Goal: Task Accomplishment & Management: Use online tool/utility

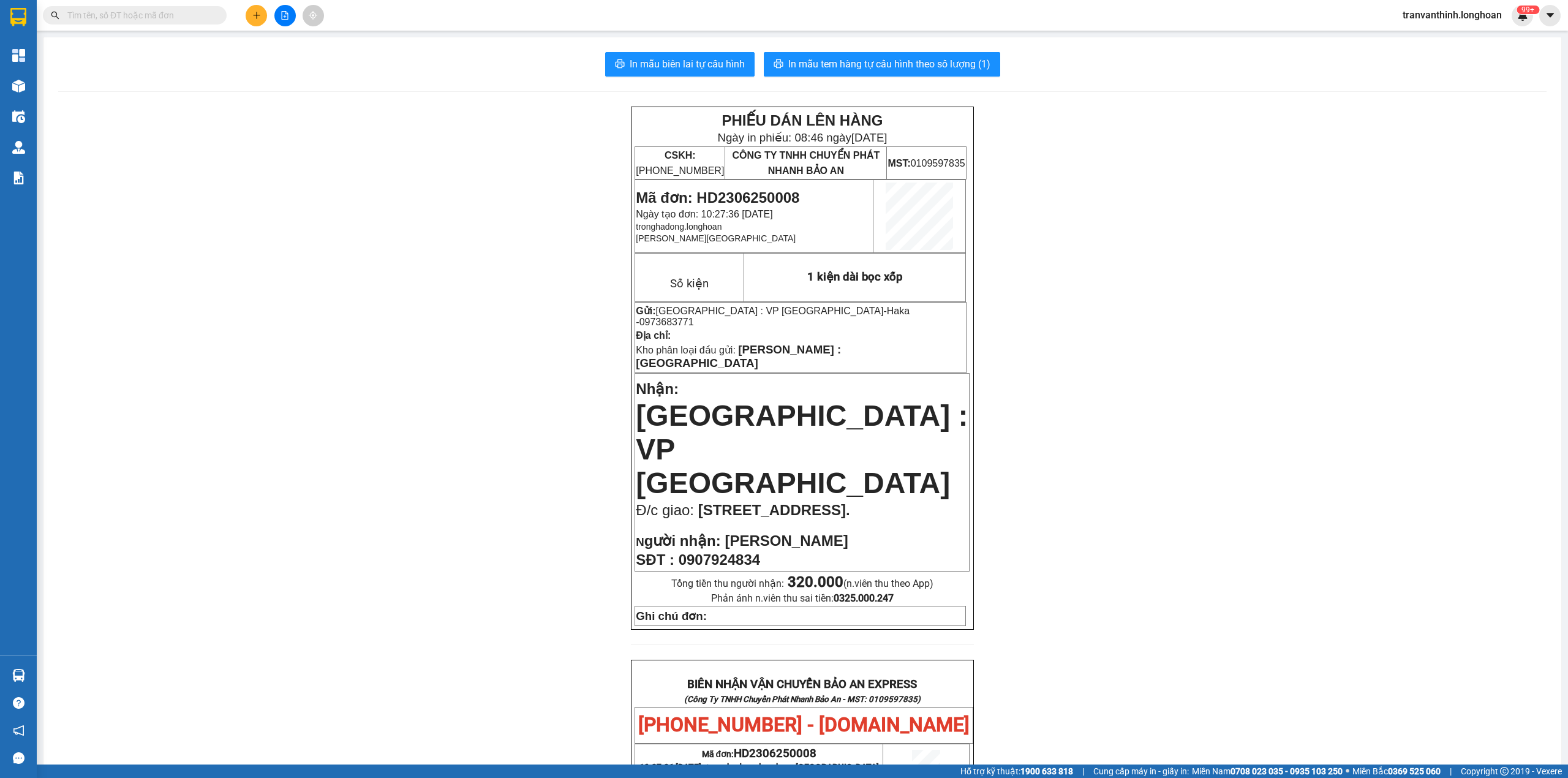
drag, startPoint x: 178, startPoint y: 15, endPoint x: 182, endPoint y: 21, distance: 7.2
click at [178, 15] on input "text" at bounding box center [139, 15] width 145 height 14
paste input "0325572771"
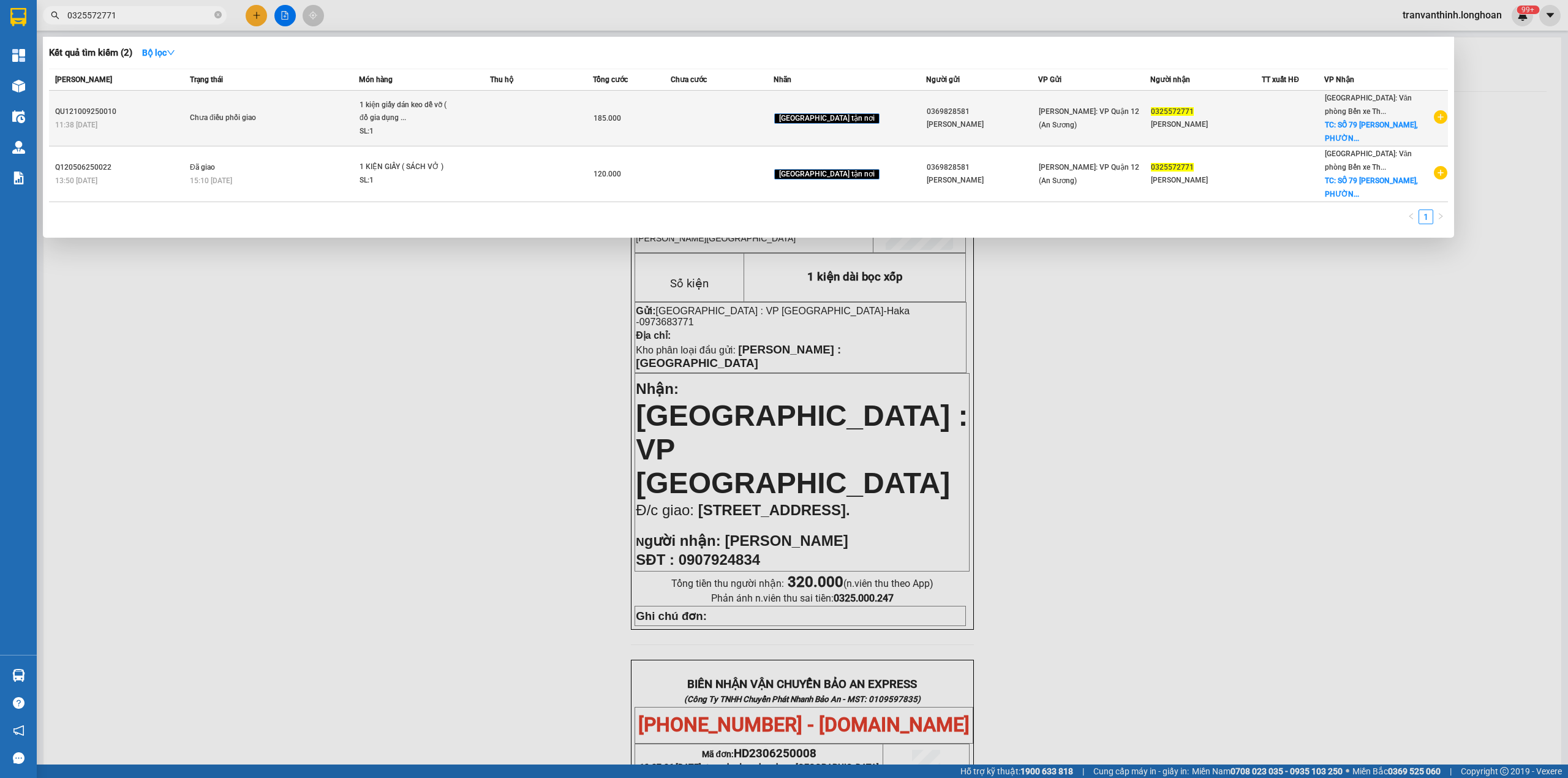
type input "0325572771"
click at [301, 121] on span "Chưa điều phối giao" at bounding box center [274, 118] width 169 height 14
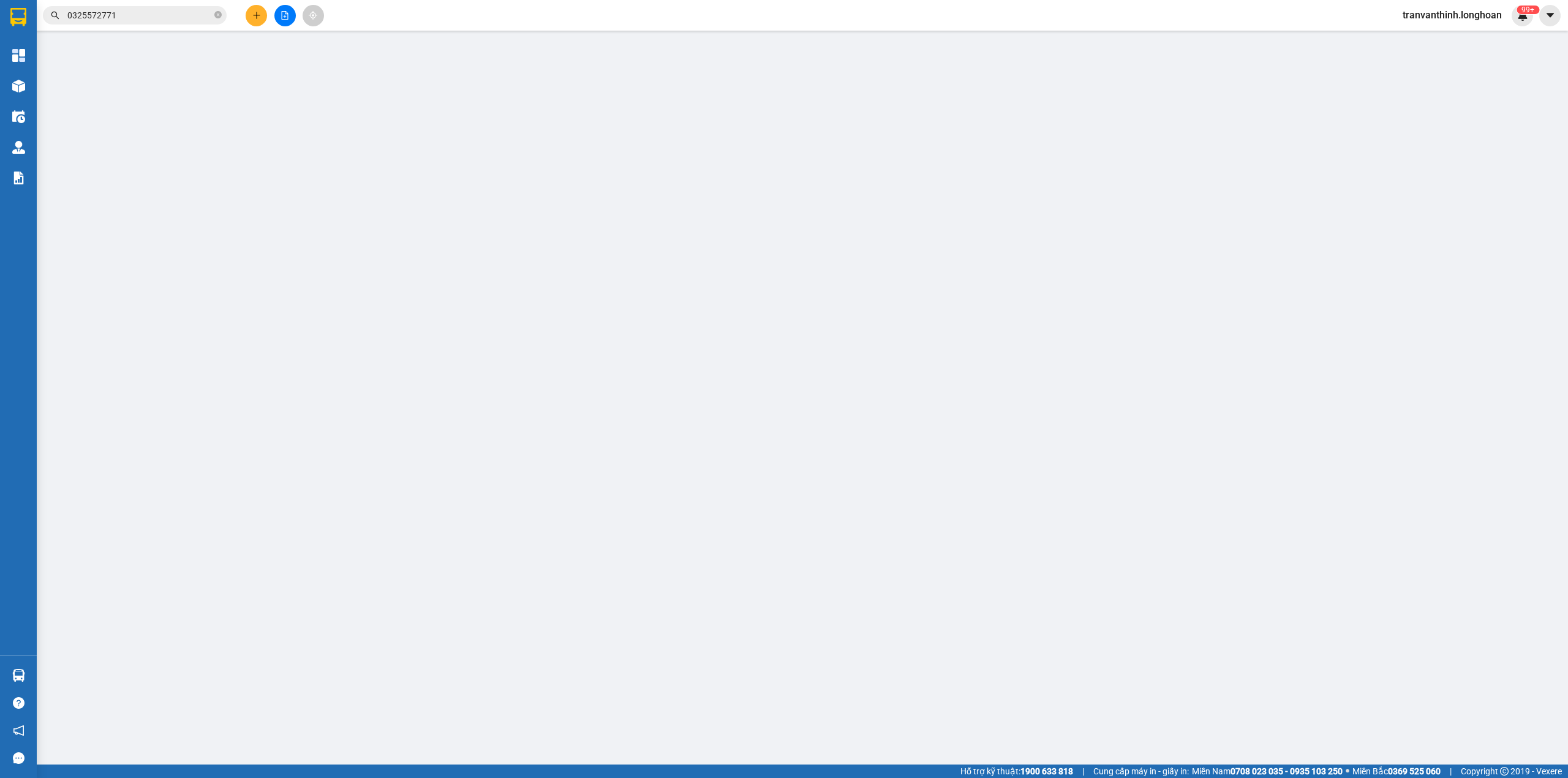
type input "0369828581"
type input "[PERSON_NAME]"
type input "0325572771"
type input "[PERSON_NAME]"
checkbox input "true"
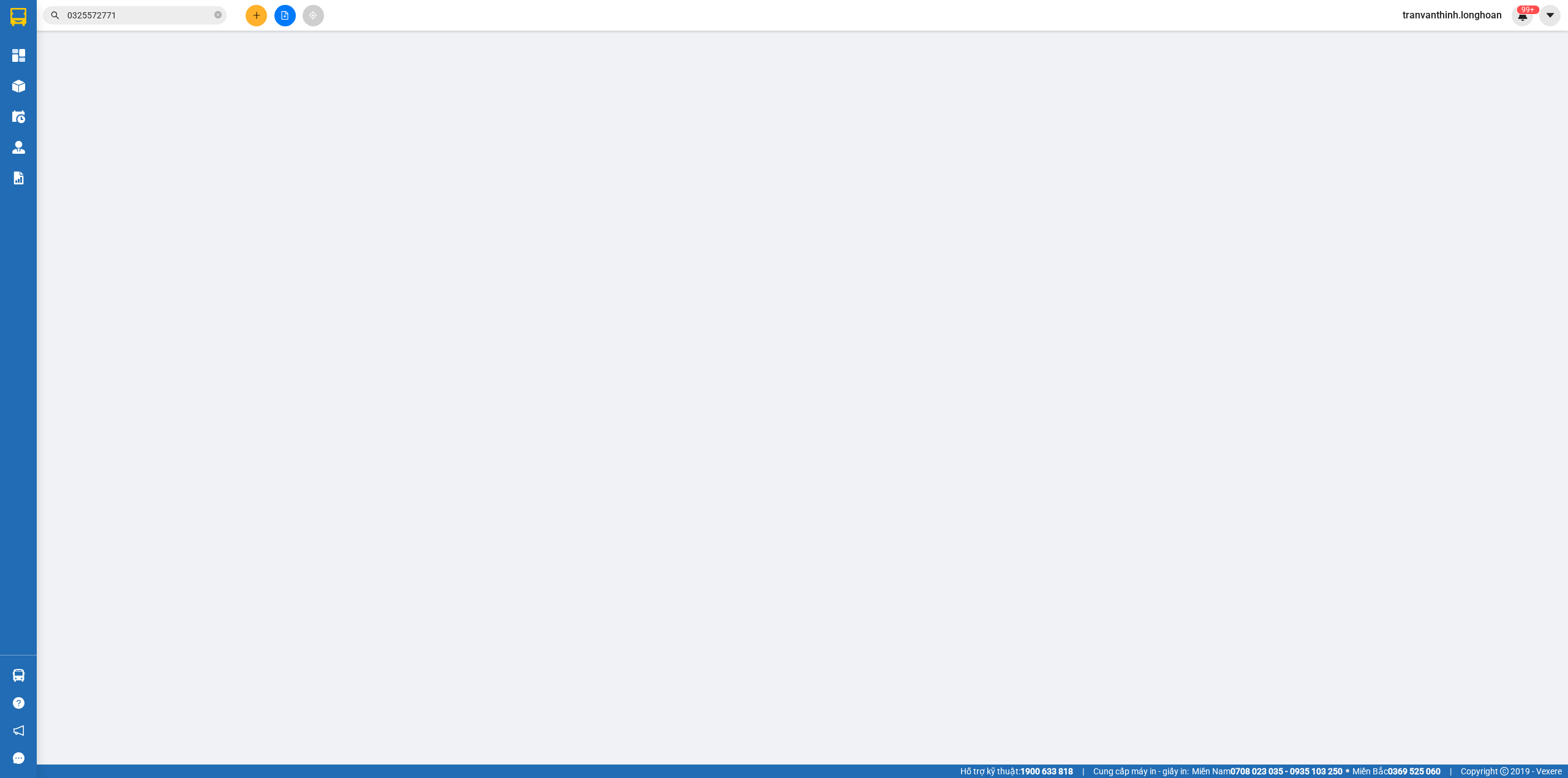
type input "SỐ 79 [PERSON_NAME], PHƯỜNG [GEOGRAPHIC_DATA], [GEOGRAPHIC_DATA][PERSON_NAME], …"
type input "nhận theo kiện - hư hỏng ko chịu trách nhiệm"
type input "185.000"
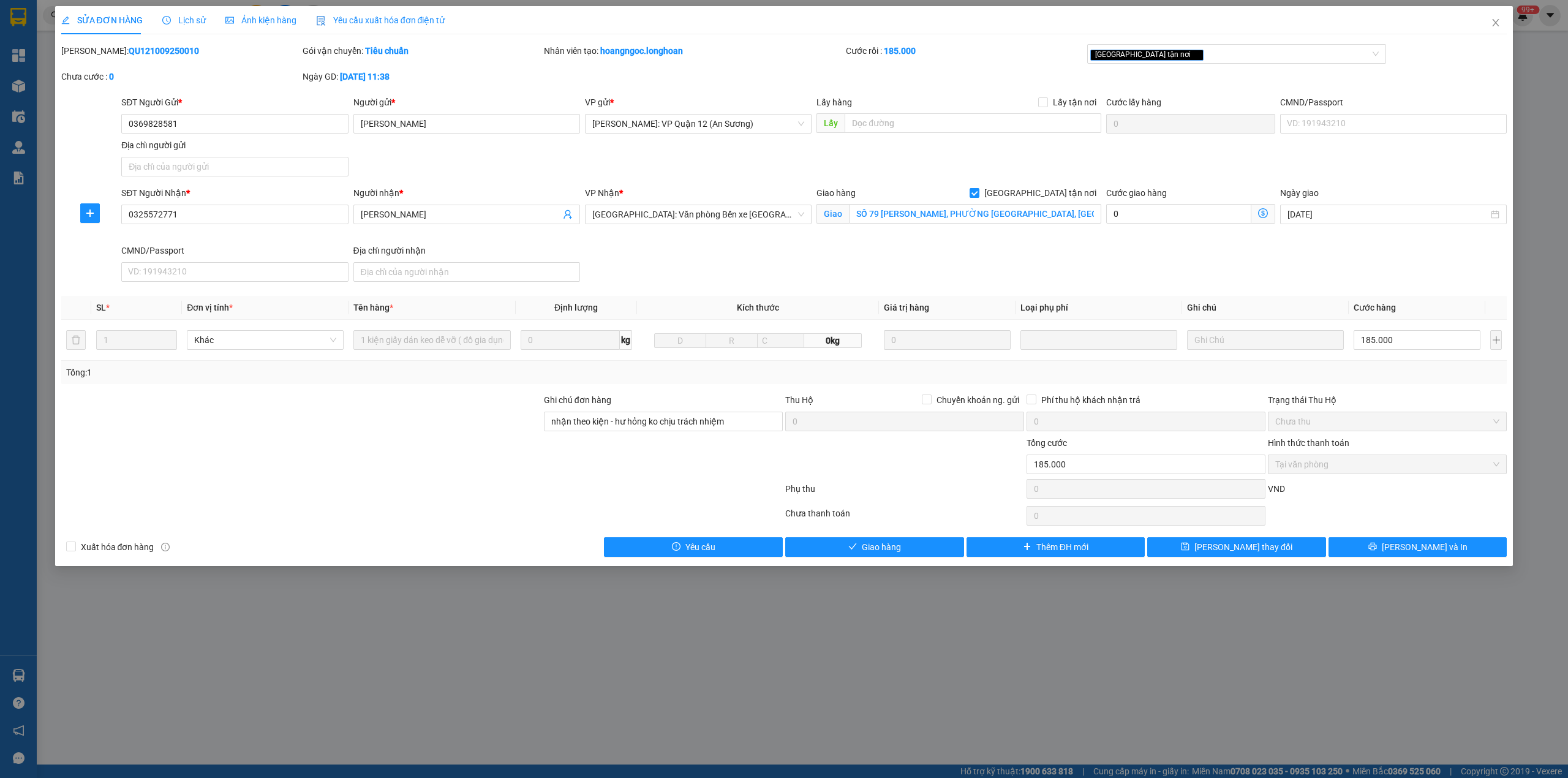
click at [195, 23] on span "Lịch sử" at bounding box center [184, 20] width 44 height 10
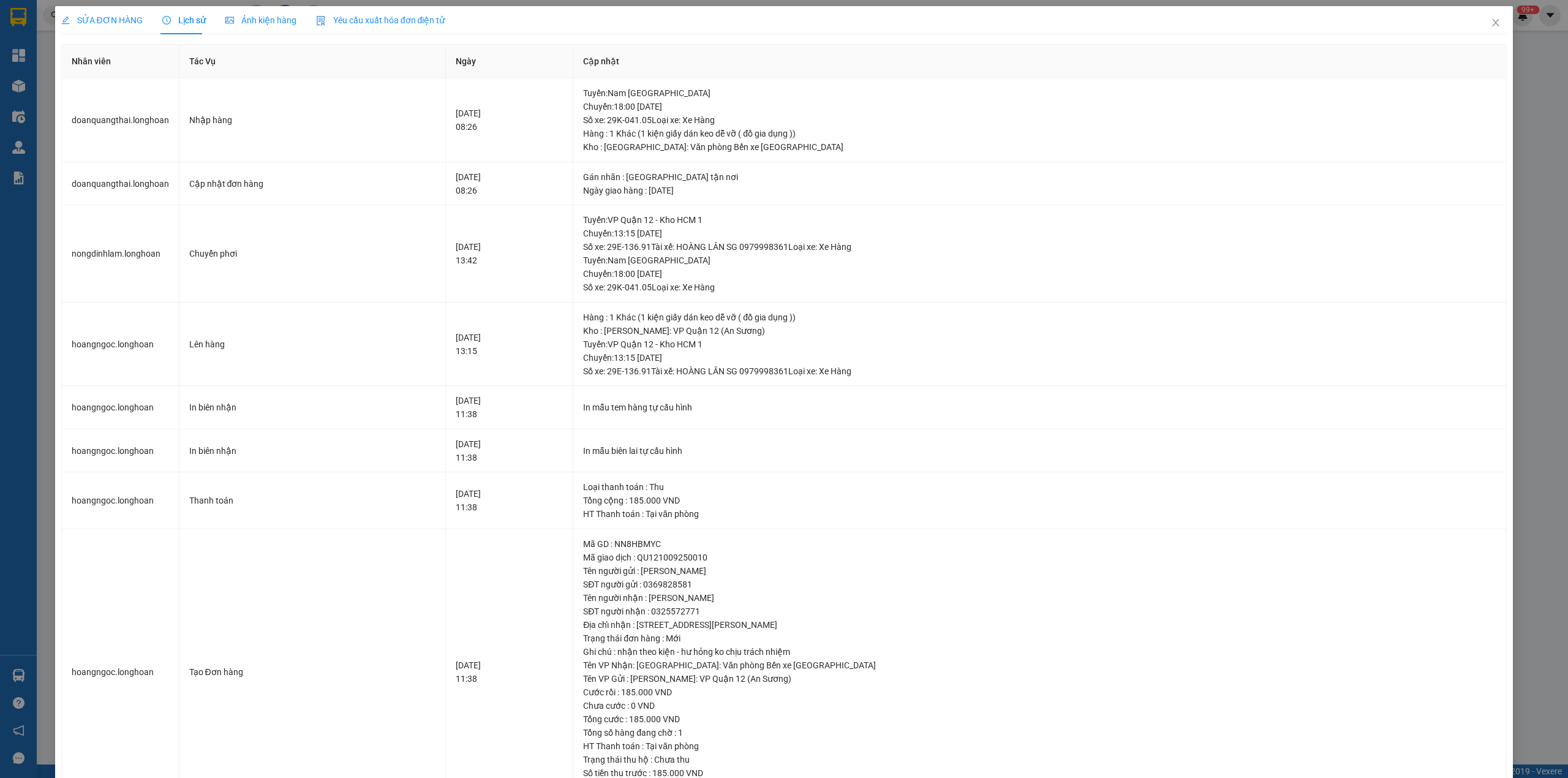
click at [109, 15] on span "SỬA ĐƠN HÀNG" at bounding box center [102, 20] width 81 height 10
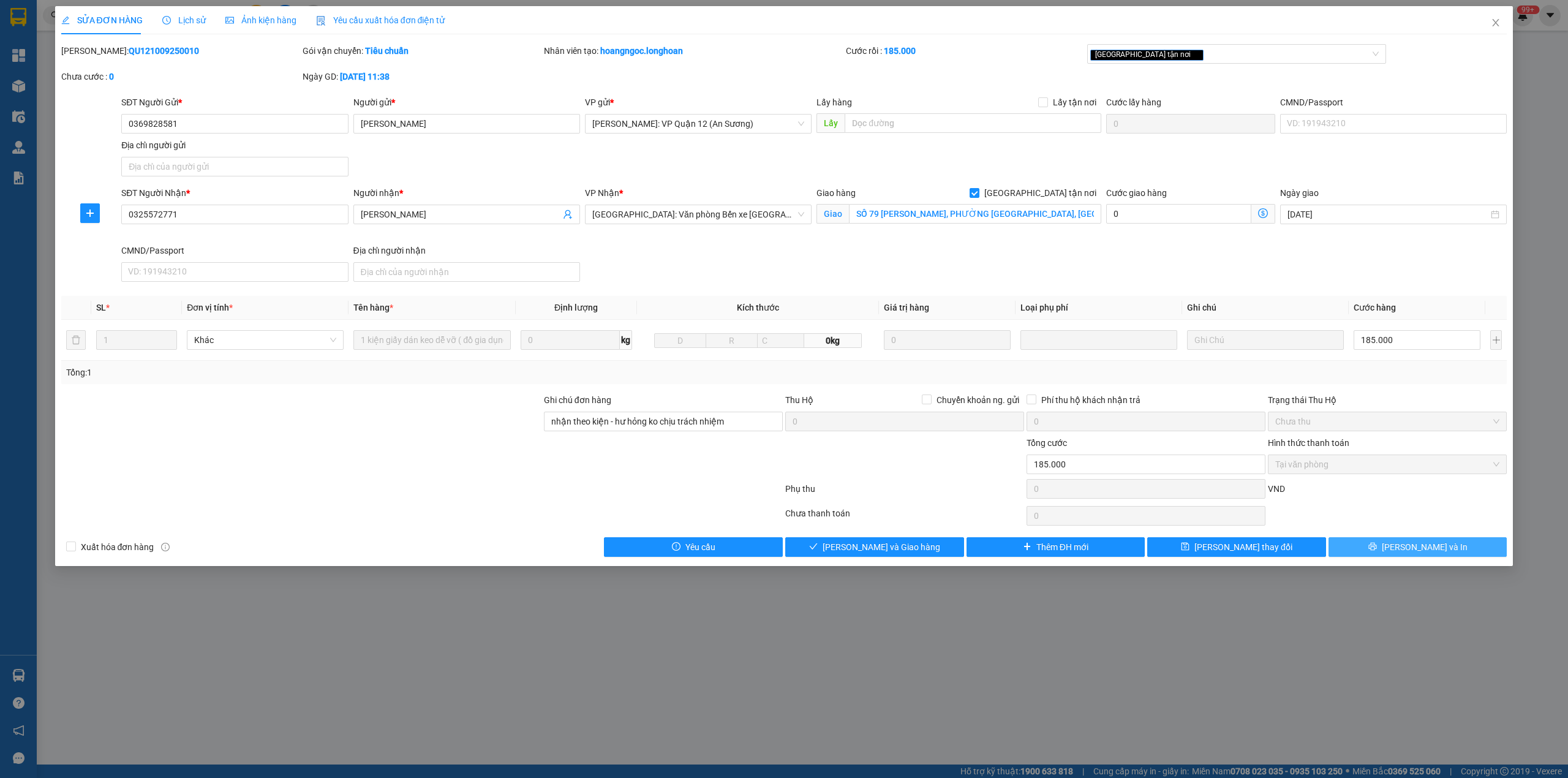
click at [1426, 552] on span "[PERSON_NAME] và In" at bounding box center [1425, 547] width 86 height 14
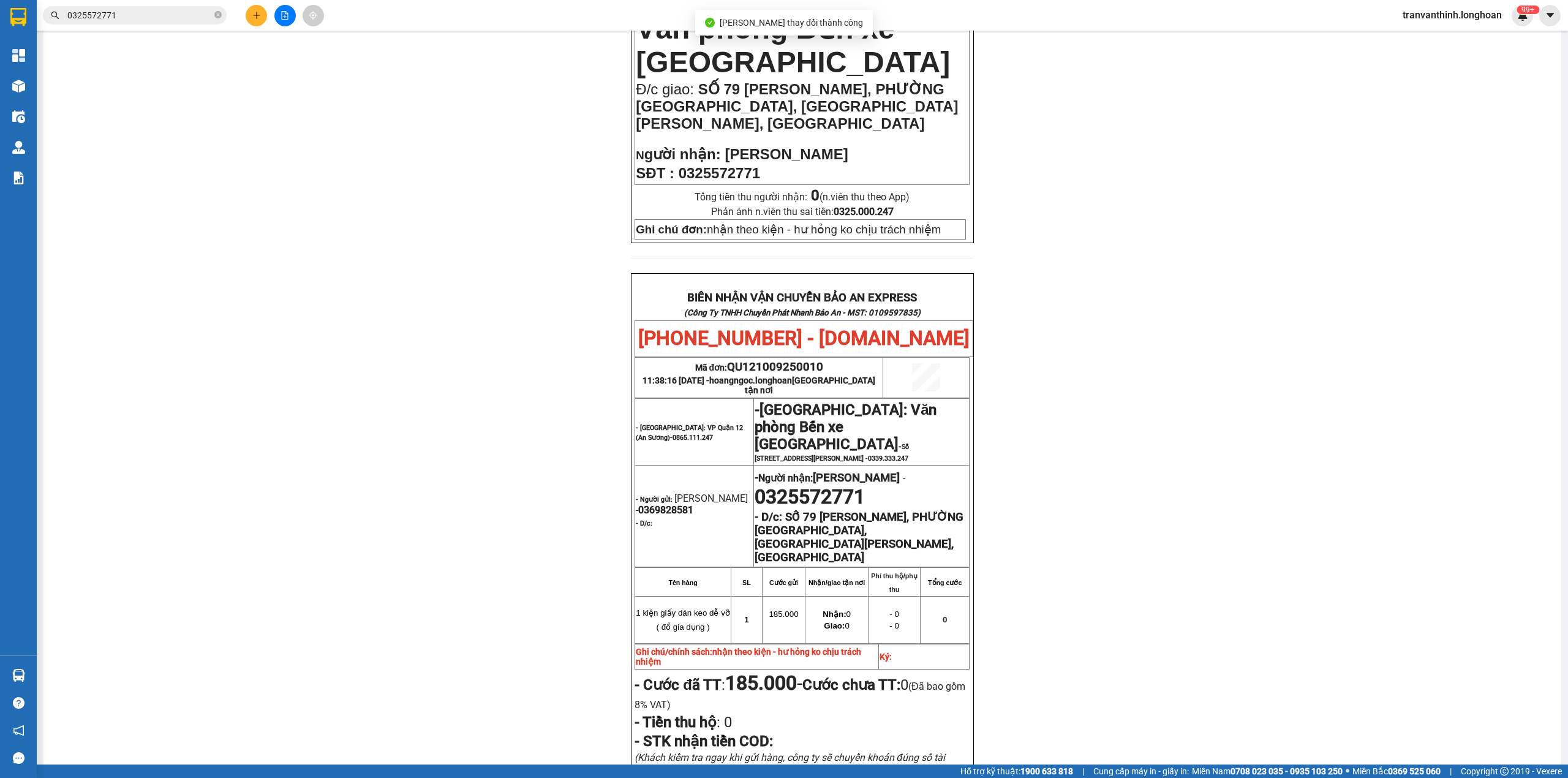
scroll to position [545, 0]
